Goal: Information Seeking & Learning: Learn about a topic

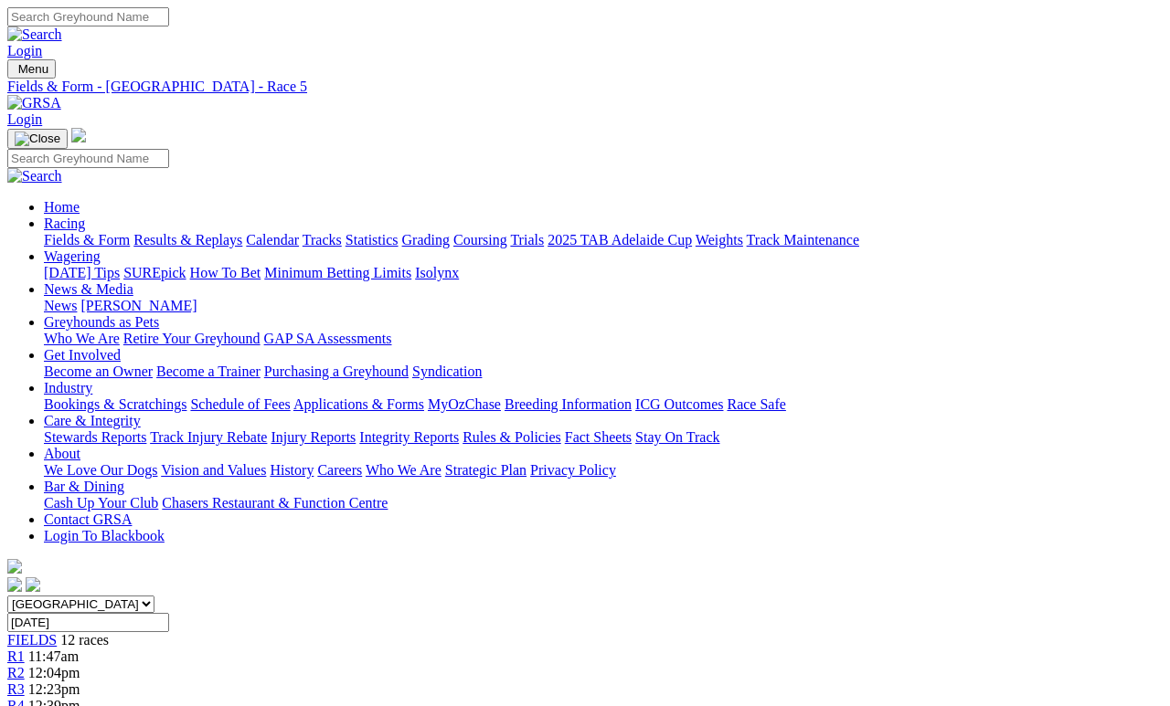
click at [25, 665] on link "R2" at bounding box center [15, 673] width 17 height 16
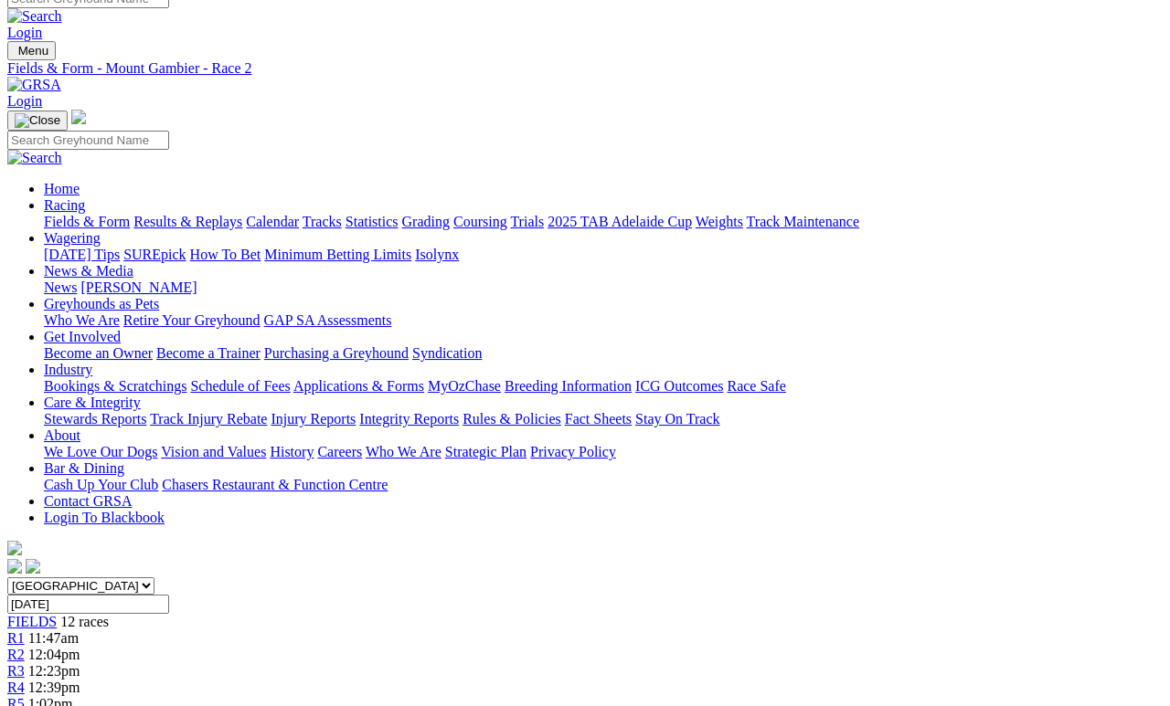
scroll to position [18, 0]
